Goal: Information Seeking & Learning: Learn about a topic

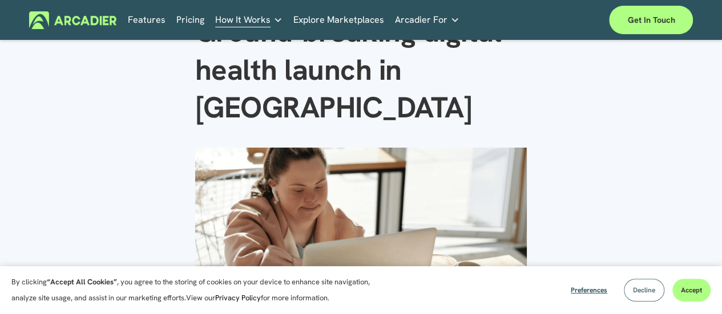
click at [650, 291] on span "Decline" at bounding box center [644, 290] width 22 height 9
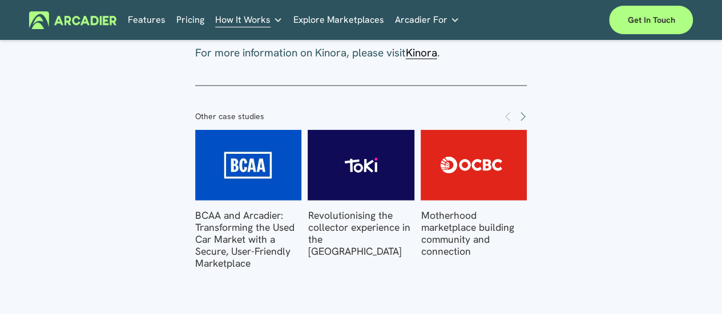
scroll to position [1369, 0]
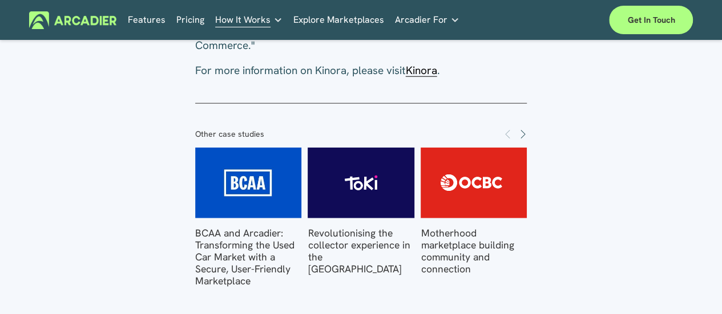
click at [252, 176] on img at bounding box center [247, 183] width 147 height 71
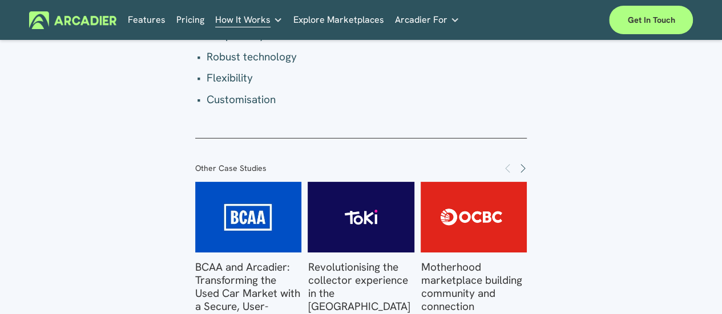
scroll to position [2282, 0]
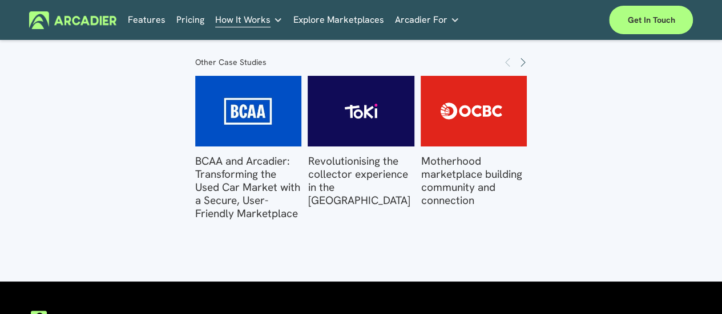
click at [254, 197] on link "BCAA and Arcadier: Transforming the Used Car Market with a Secure, User-Friendl…" at bounding box center [247, 187] width 105 height 66
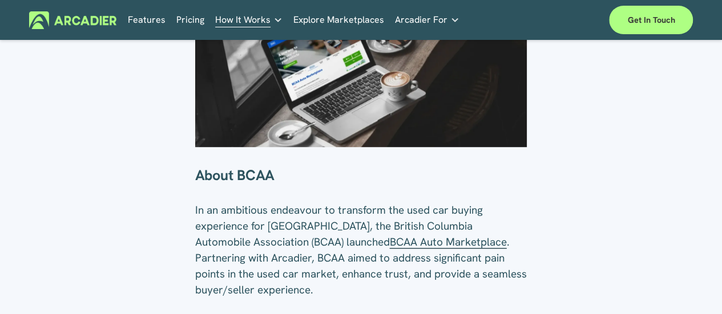
scroll to position [342, 0]
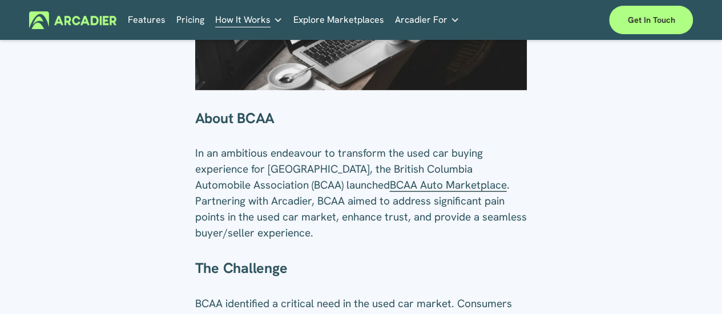
click at [390, 190] on span "BCAA Auto Marketplace" at bounding box center [448, 185] width 117 height 14
